Goal: Check status: Check status

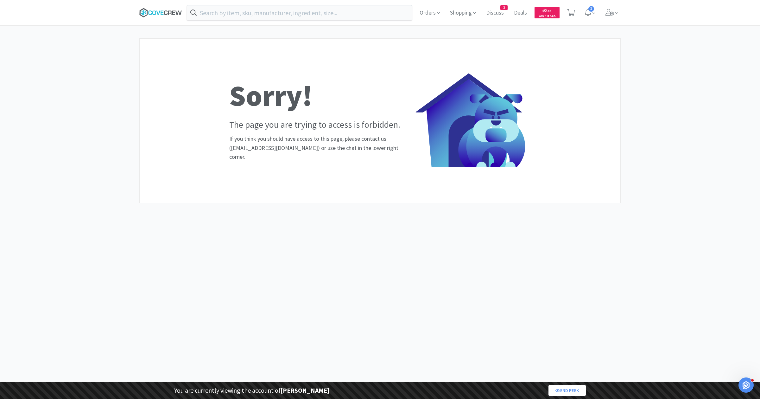
click at [155, 12] on icon at bounding box center [160, 12] width 43 height 9
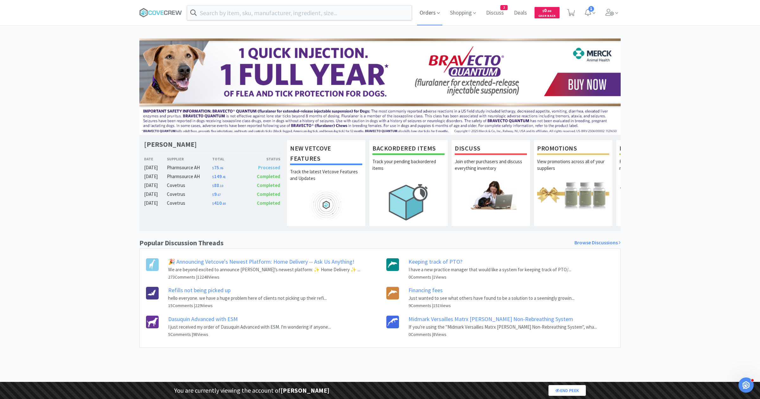
click at [420, 20] on span "Orders" at bounding box center [429, 12] width 25 height 25
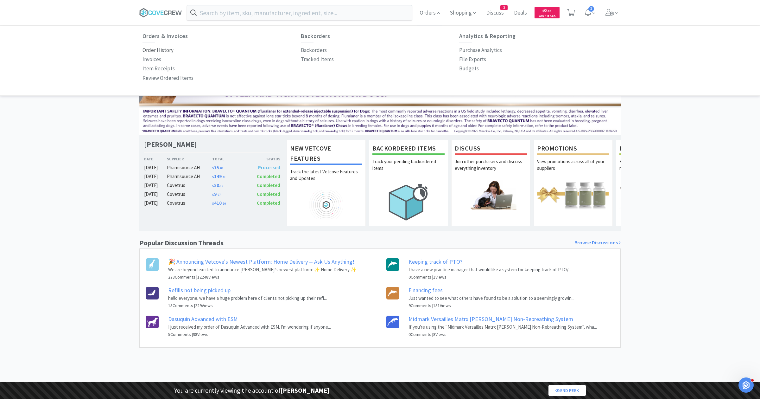
click at [166, 49] on p "Order History" at bounding box center [157, 50] width 31 height 9
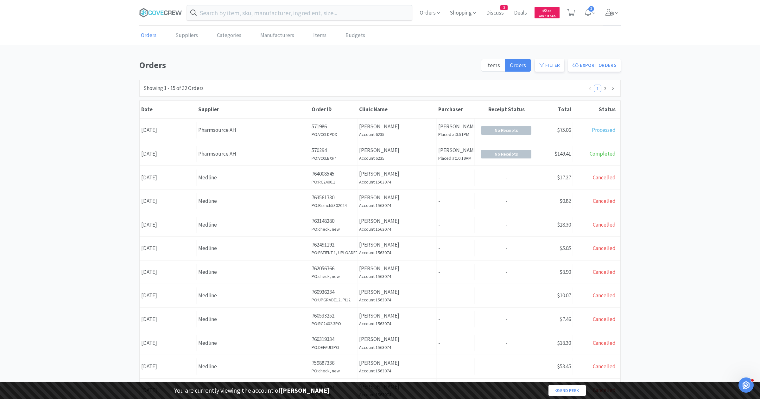
click at [609, 11] on icon at bounding box center [609, 12] width 9 height 7
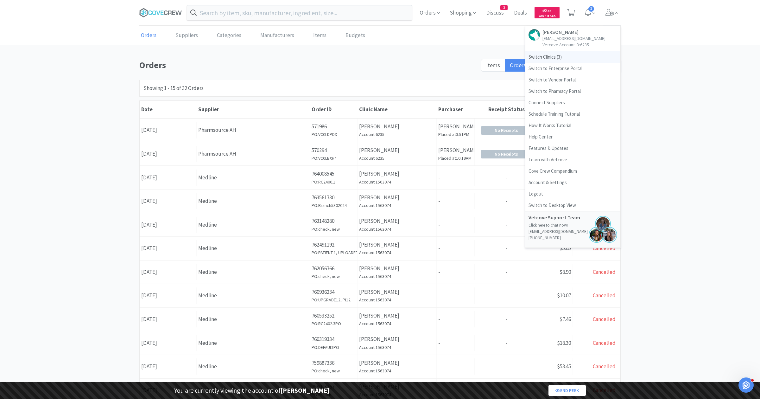
click at [555, 55] on span "Switch Clinics ( 3 )" at bounding box center [572, 56] width 95 height 11
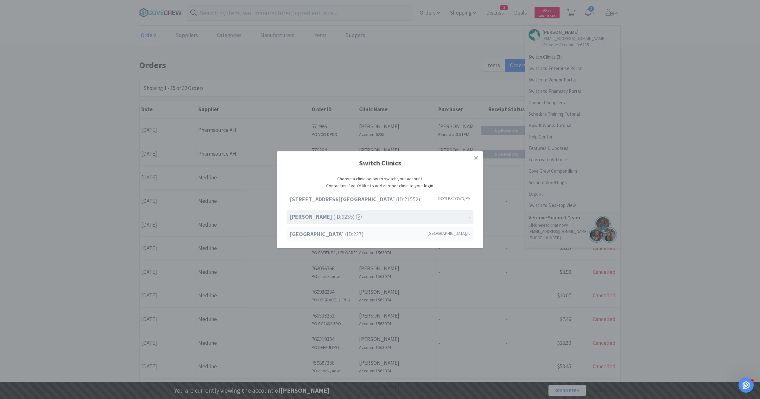
click at [354, 238] on span "Petcove Animal Hospital (ID: 227 )" at bounding box center [327, 234] width 74 height 9
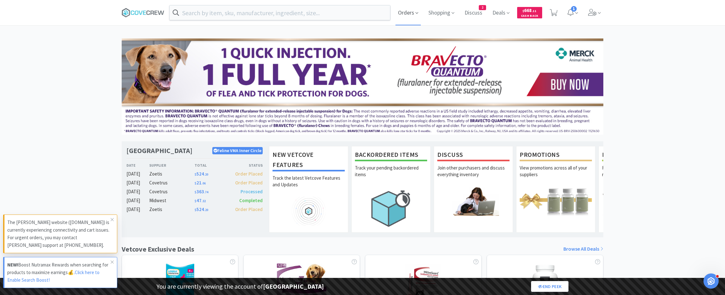
click at [405, 12] on span "Orders" at bounding box center [407, 12] width 25 height 25
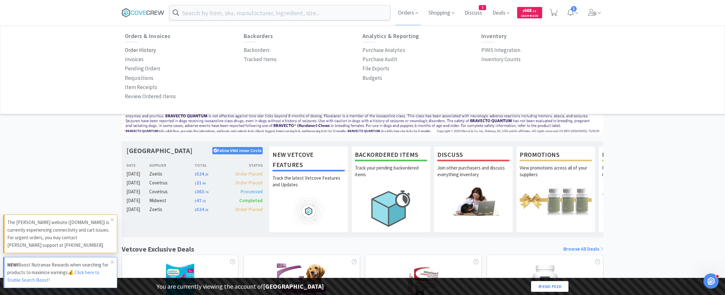
click at [140, 49] on p "Order History" at bounding box center [140, 50] width 31 height 9
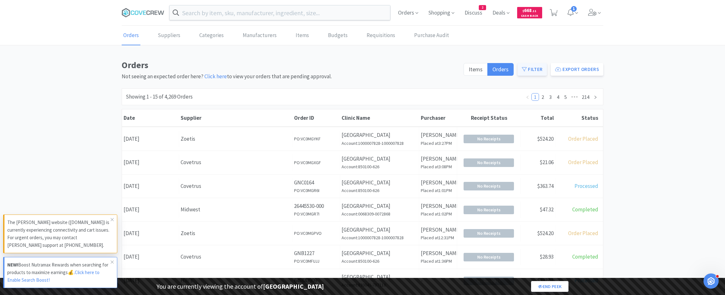
click at [535, 66] on button "Filter" at bounding box center [531, 69] width 29 height 13
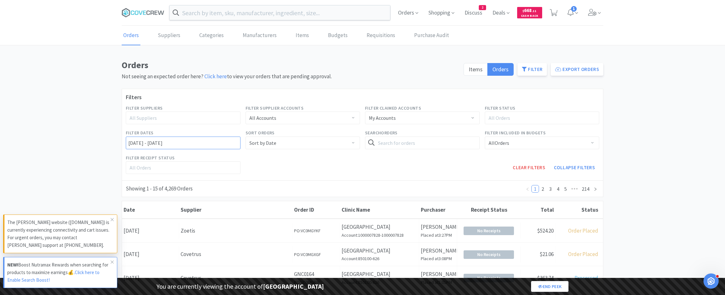
click at [141, 143] on input "[DATE] - [DATE]" at bounding box center [183, 142] width 115 height 13
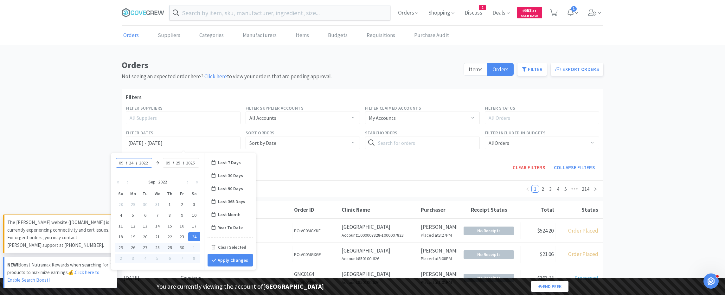
click at [282, 165] on div "Clear Filters Collapse Filters" at bounding box center [422, 168] width 359 height 18
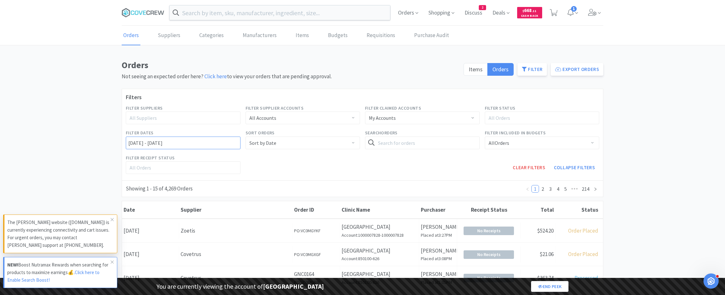
click at [164, 141] on input "[DATE] - [DATE]" at bounding box center [183, 142] width 115 height 13
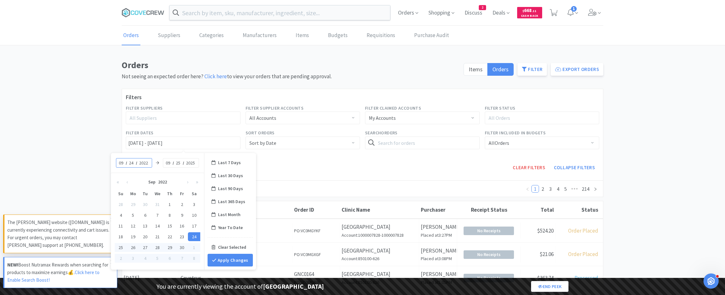
click at [265, 173] on div "Clear Filters Collapse Filters" at bounding box center [422, 168] width 359 height 18
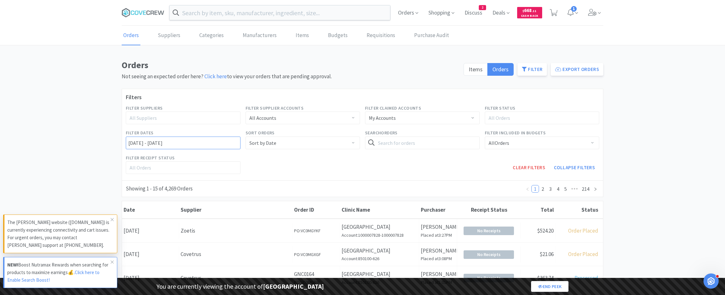
click at [205, 142] on input "[DATE] - [DATE]" at bounding box center [183, 142] width 115 height 13
